Goal: Use online tool/utility: Utilize a website feature to perform a specific function

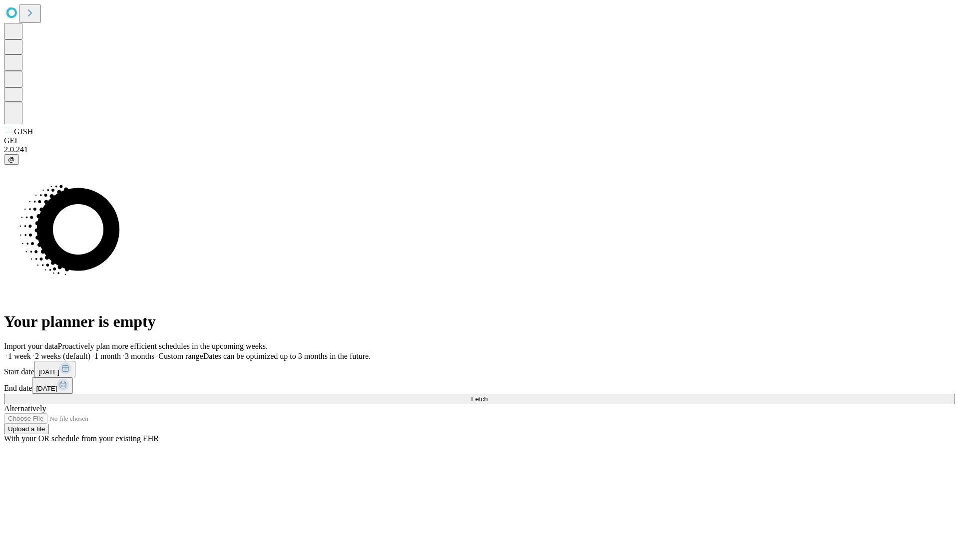
click at [487, 395] on span "Fetch" at bounding box center [479, 398] width 16 height 7
